Goal: Task Accomplishment & Management: Use online tool/utility

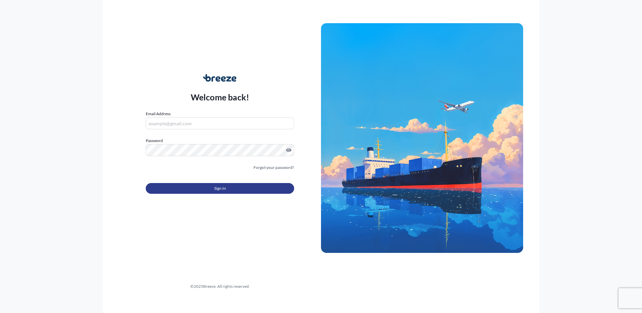
type input "[PERSON_NAME][EMAIL_ADDRESS][DOMAIN_NAME]"
click at [220, 188] on span "Sign In" at bounding box center [220, 188] width 12 height 7
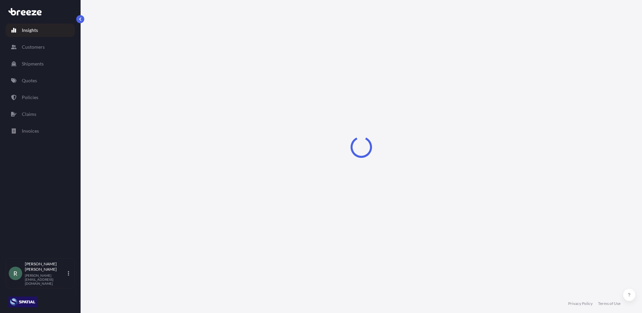
select select "2025"
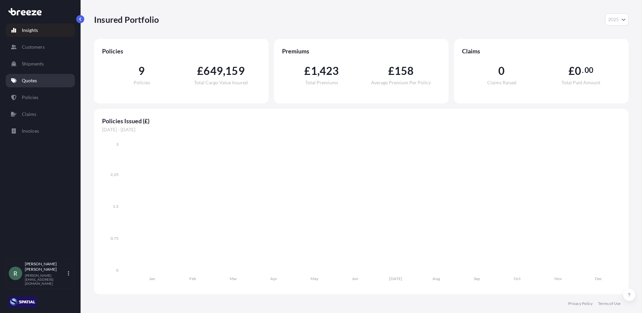
click at [50, 78] on link "Quotes" at bounding box center [40, 80] width 69 height 13
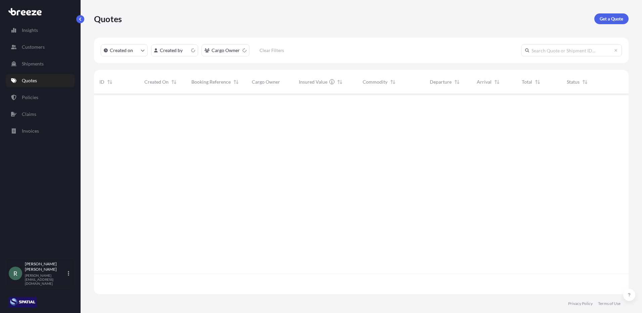
scroll to position [199, 529]
click at [608, 22] on link "Get a Quote" at bounding box center [611, 18] width 34 height 11
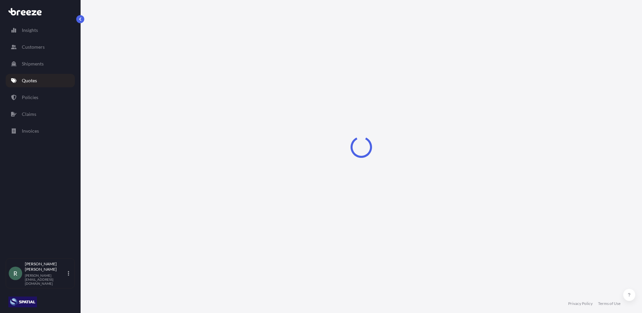
select select "Road"
select select "Sea"
select select "1"
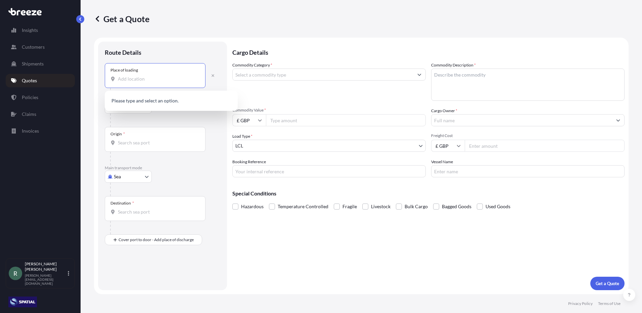
click at [139, 81] on input "Place of loading" at bounding box center [157, 79] width 79 height 7
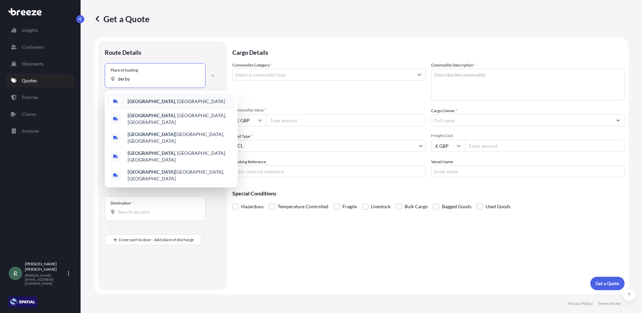
click at [134, 98] on span "[GEOGRAPHIC_DATA] , [GEOGRAPHIC_DATA]" at bounding box center [176, 101] width 97 height 7
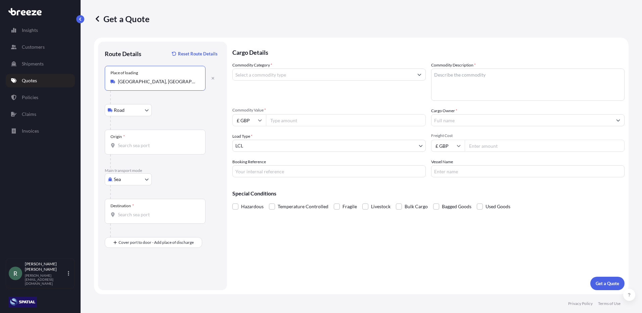
type input "[GEOGRAPHIC_DATA], [GEOGRAPHIC_DATA]"
click at [133, 142] on div "Origin *" at bounding box center [155, 142] width 101 height 25
click at [133, 142] on input "Origin *" at bounding box center [157, 145] width 79 height 7
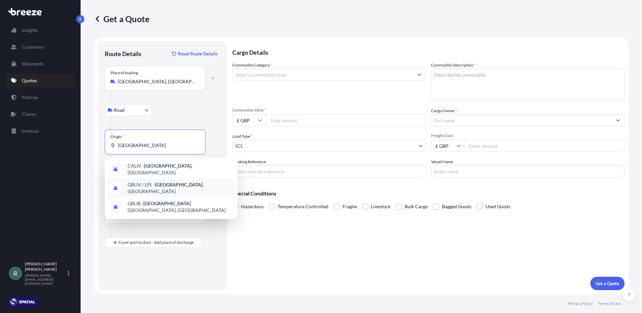
click at [155, 186] on span "GBLIV / LPL - [GEOGRAPHIC_DATA] , [GEOGRAPHIC_DATA]" at bounding box center [180, 187] width 105 height 13
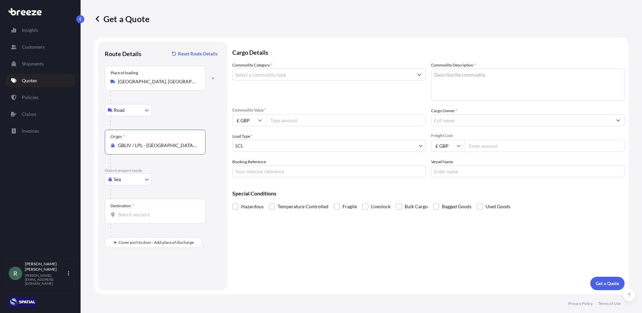
type input "GBLIV / LPL - [GEOGRAPHIC_DATA], [GEOGRAPHIC_DATA]"
click at [133, 212] on input "Destination *" at bounding box center [157, 214] width 79 height 7
type input "USNYC - [US_STATE], [GEOGRAPHIC_DATA]"
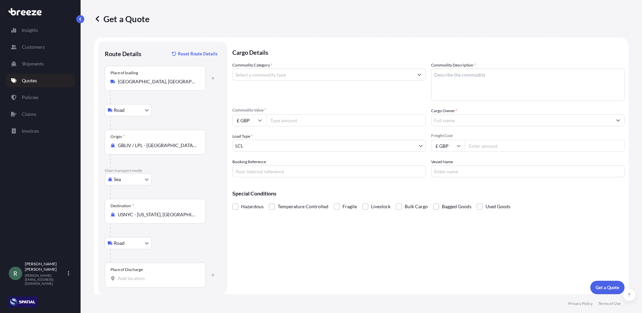
click at [139, 276] on input "Place of Discharge" at bounding box center [157, 278] width 79 height 7
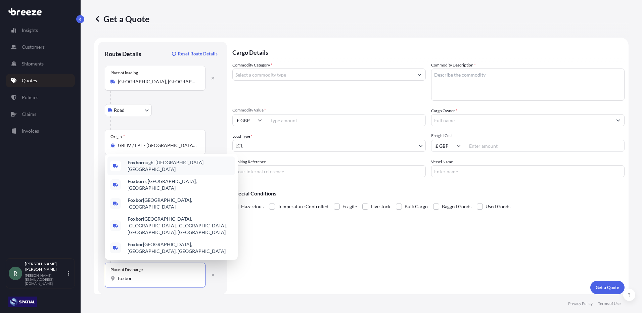
click at [157, 173] on span "Foxbor ough, [GEOGRAPHIC_DATA], [GEOGRAPHIC_DATA]" at bounding box center [180, 165] width 105 height 13
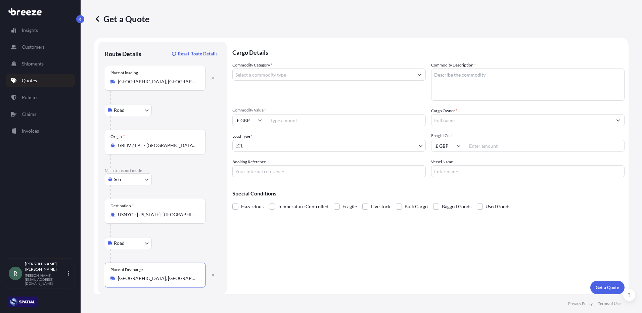
type input "[GEOGRAPHIC_DATA], [GEOGRAPHIC_DATA], [GEOGRAPHIC_DATA]"
click at [267, 72] on input "Commodity Category *" at bounding box center [323, 74] width 181 height 12
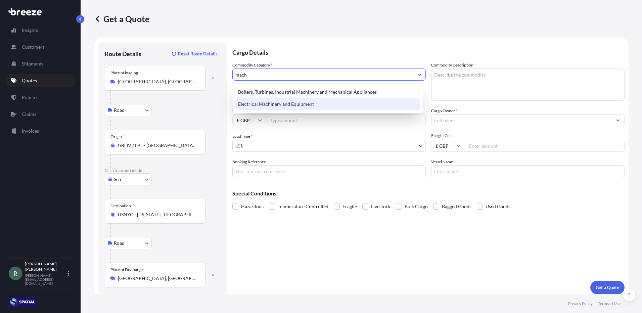
click at [271, 103] on div "Electrical Machinery and Equipment" at bounding box center [327, 104] width 185 height 12
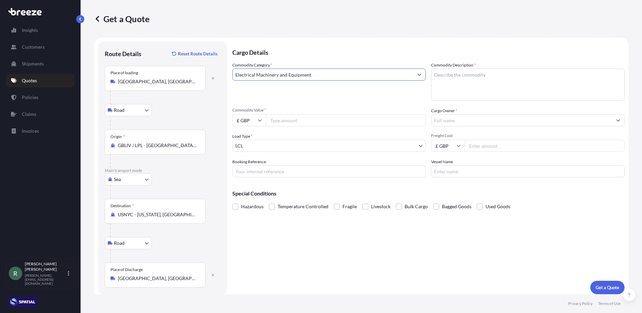
type input "Electrical Machinery and Equipment"
click at [457, 78] on textarea "Commodity Description *" at bounding box center [527, 84] width 193 height 32
type textarea "lawn mower"
click at [257, 122] on input "£ GBP" at bounding box center [249, 120] width 34 height 12
click at [251, 166] on div "$ USD" at bounding box center [249, 166] width 28 height 13
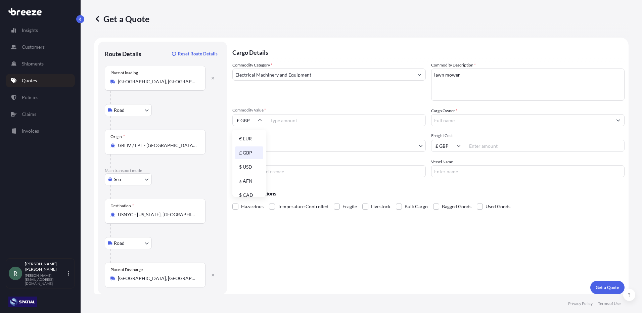
type input "$ USD"
click at [281, 122] on input "Commodity Value *" at bounding box center [346, 120] width 160 height 12
type input "34236.50"
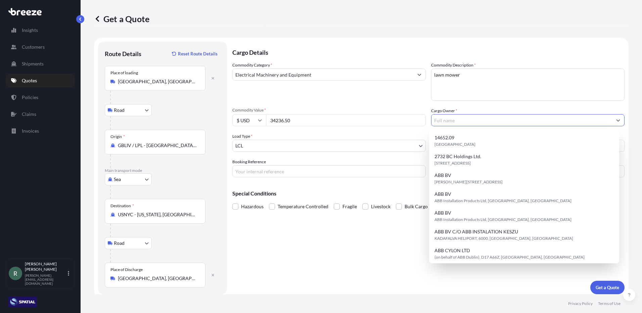
click at [438, 117] on input "Cargo Owner *" at bounding box center [521, 120] width 181 height 12
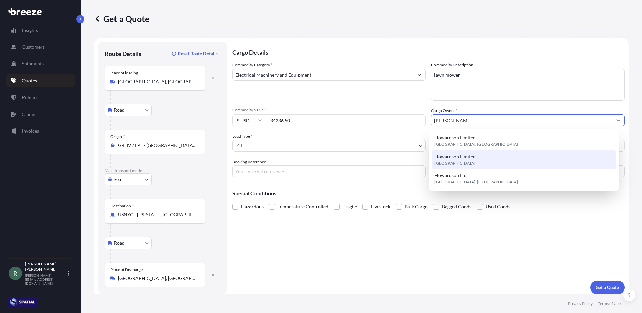
click at [460, 160] on span "[GEOGRAPHIC_DATA]" at bounding box center [454, 163] width 41 height 7
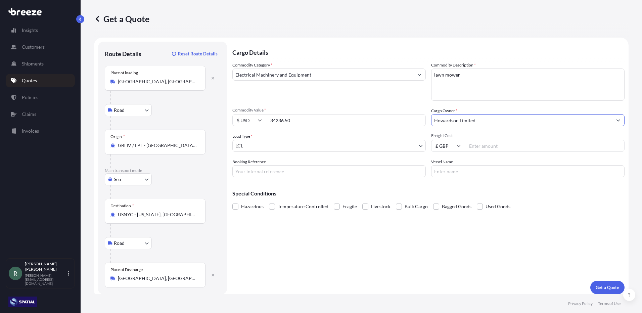
type input "Howardson Limited"
click at [490, 147] on input "Freight Cost" at bounding box center [545, 146] width 160 height 12
type input "1396"
click at [599, 289] on p "Get a Quote" at bounding box center [608, 287] width 24 height 7
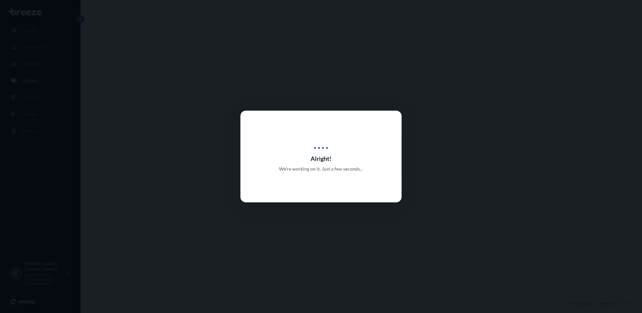
select select "Road"
select select "Sea"
select select "Road"
select select "1"
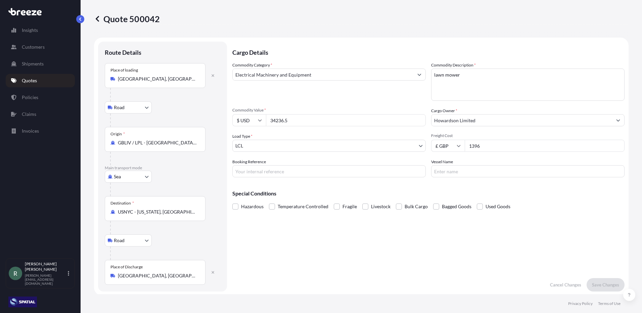
scroll to position [269, 0]
